Goal: Check status: Check status

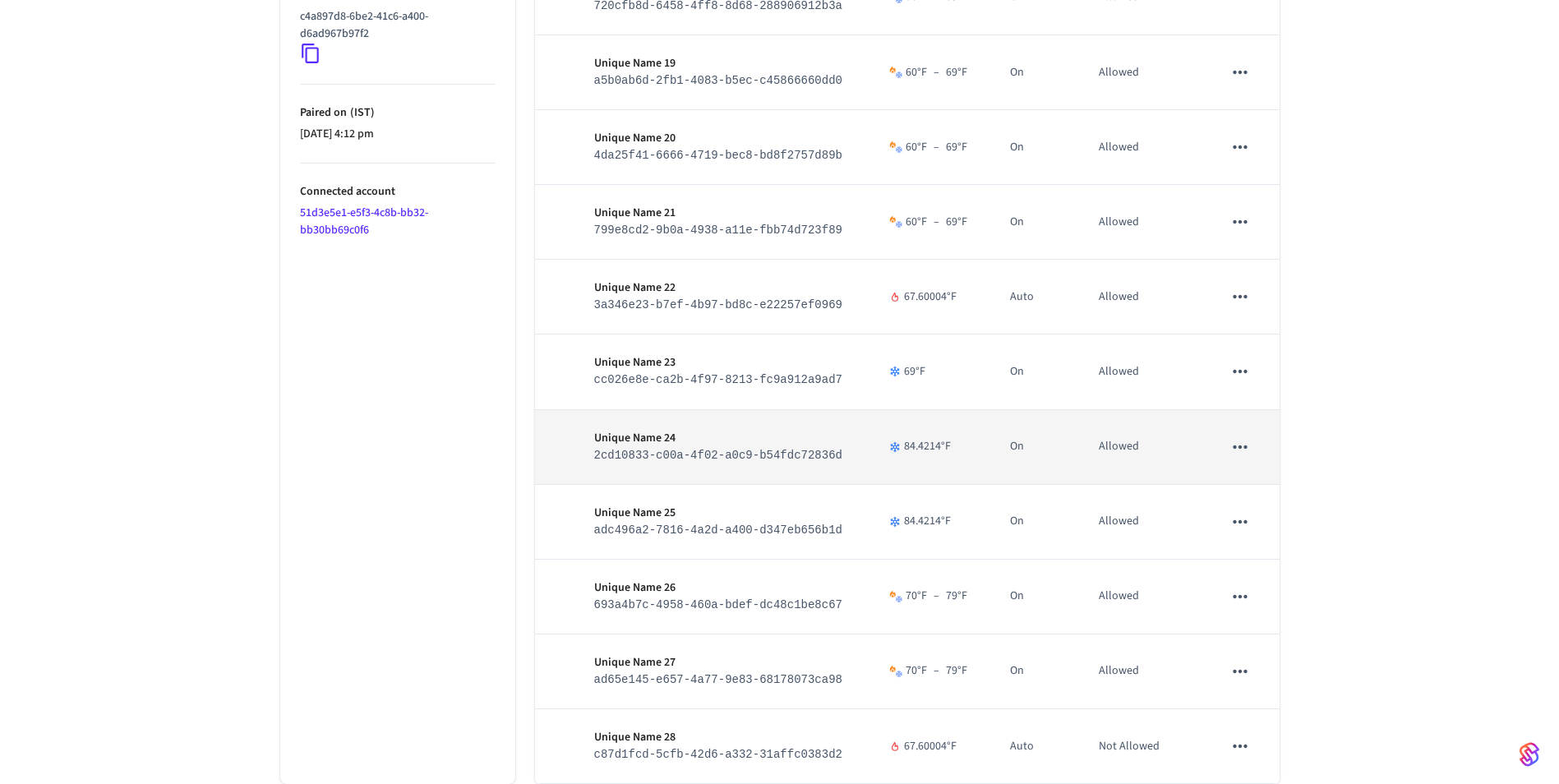
scroll to position [1389, 0]
